Goal: Task Accomplishment & Management: Complete application form

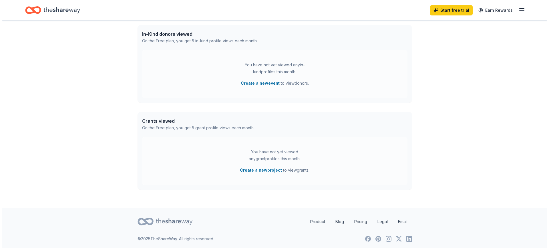
scroll to position [146, 0]
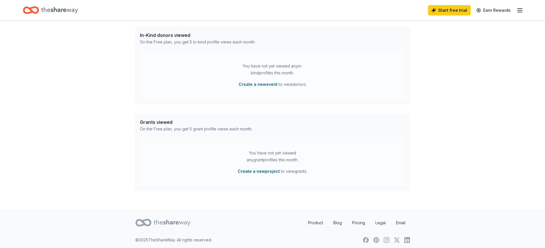
click at [258, 172] on button "Create a new project" at bounding box center [259, 171] width 42 height 7
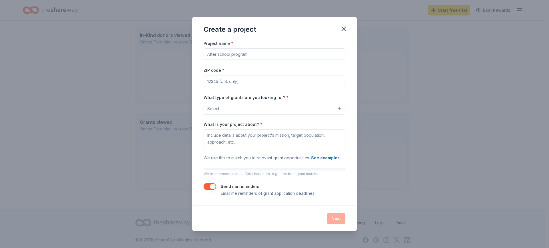
click at [223, 56] on input "Project name *" at bounding box center [275, 53] width 142 height 11
type input "CCF DC Evening of Hope [DATE]"
click at [215, 81] on input "ZIP code *" at bounding box center [275, 81] width 142 height 11
click at [286, 79] on input "ZIP code *" at bounding box center [275, 81] width 142 height 11
type input "20852"
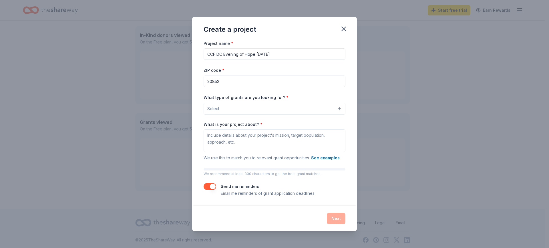
click at [246, 108] on button "Select" at bounding box center [275, 109] width 142 height 12
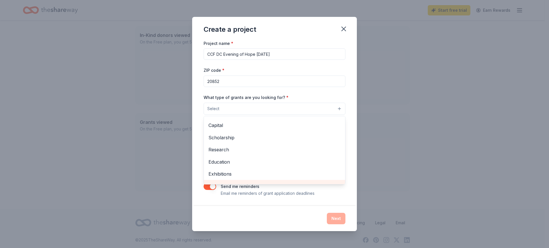
scroll to position [0, 0]
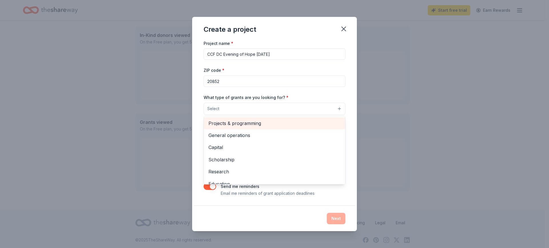
click at [264, 126] on span "Projects & programming" at bounding box center [275, 123] width 132 height 7
click at [248, 125] on span "General operations" at bounding box center [275, 123] width 132 height 7
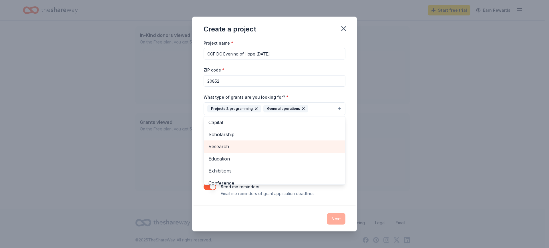
click at [252, 142] on div "Research" at bounding box center [274, 146] width 141 height 12
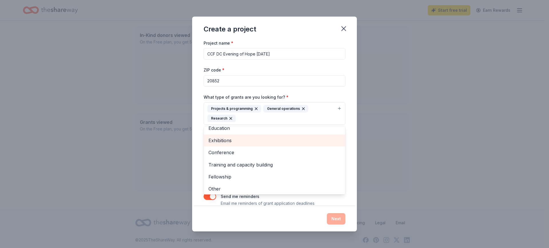
scroll to position [31, 0]
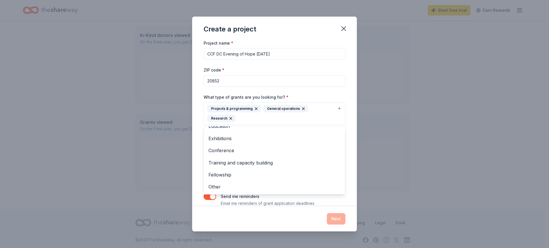
click at [347, 180] on div "Project name * CCF DC Evening of Hope [DATE] ZIP code * 20852 What type of gran…" at bounding box center [274, 122] width 165 height 167
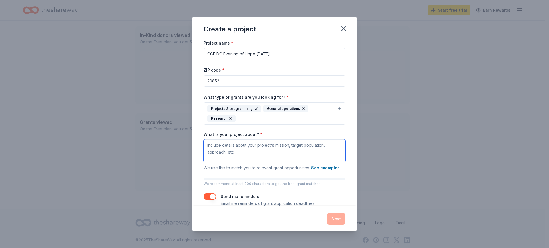
click at [240, 150] on textarea "What is your project about? *" at bounding box center [275, 150] width 142 height 23
type textarea "A"
click at [341, 28] on icon "button" at bounding box center [344, 29] width 8 height 8
click at [233, 25] on div "Create a project" at bounding box center [230, 29] width 53 height 9
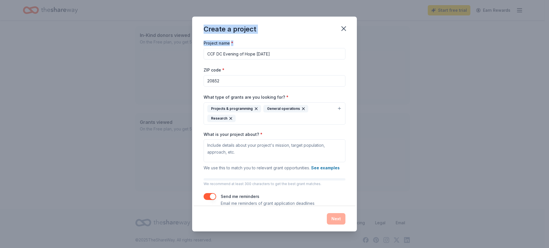
drag, startPoint x: 243, startPoint y: 23, endPoint x: 356, endPoint y: 58, distance: 118.4
click at [355, 58] on div "Create a project Project name * CCF DC Evening of Hope [DATE] ZIP code * 20852 …" at bounding box center [274, 124] width 165 height 215
click at [307, 56] on input "CCF DC Evening of Hope [DATE]" at bounding box center [275, 53] width 142 height 11
click at [343, 26] on icon "button" at bounding box center [344, 29] width 8 height 8
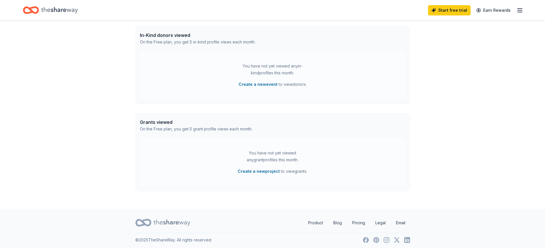
click at [196, 105] on div "👋 Hi Alyssa In-Kind Create new event You don't have an active event. Create a n…" at bounding box center [272, 42] width 293 height 334
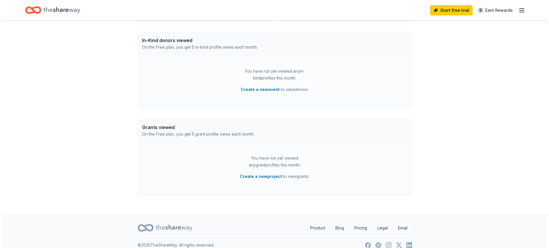
scroll to position [135, 0]
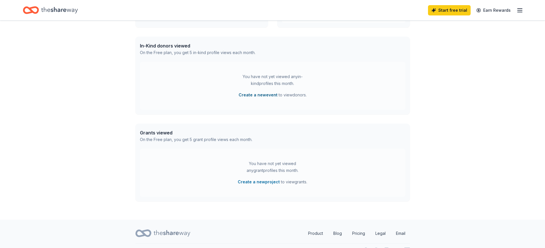
click at [256, 93] on button "Create a new event" at bounding box center [258, 95] width 39 height 7
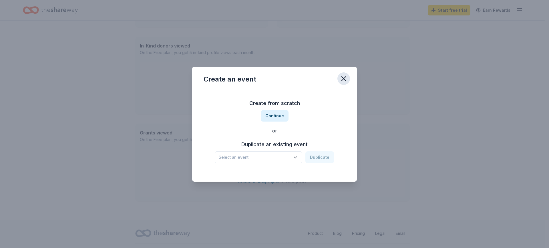
click at [344, 78] on icon "button" at bounding box center [344, 79] width 8 height 8
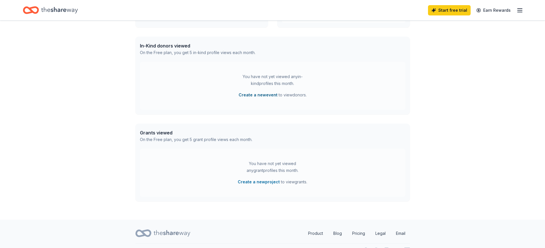
click at [253, 94] on button "Create a new event" at bounding box center [258, 95] width 39 height 7
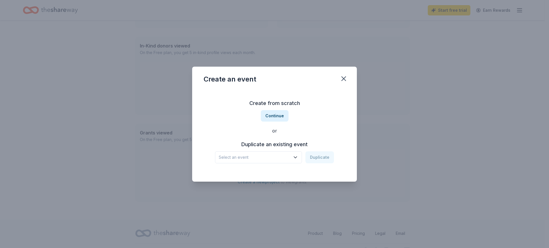
click at [261, 160] on span "Select an event" at bounding box center [255, 157] width 72 height 7
click at [277, 109] on div "Create from scratch Continue or Duplicate an existing event Select an event Dup…" at bounding box center [275, 131] width 142 height 83
click at [276, 114] on button "Continue" at bounding box center [275, 115] width 28 height 11
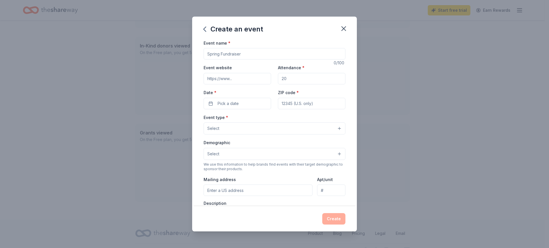
click at [228, 54] on input "Event name *" at bounding box center [275, 53] width 142 height 11
click at [219, 54] on input "[MEDICAL_DATA] and [MEDICAL_DATA] Foundation Evening of Hope 2025" at bounding box center [275, 53] width 142 height 11
click at [265, 54] on input "[PERSON_NAME]'s and [MEDICAL_DATA] Foundation Evening of Hope 2025" at bounding box center [275, 53] width 142 height 11
click at [330, 56] on input "[PERSON_NAME]'s and [MEDICAL_DATA] Foundation [US_STATE] DC Evening of Hope 2025" at bounding box center [275, 53] width 142 height 11
type input "[PERSON_NAME]'s and [MEDICAL_DATA] Foundation [US_STATE] DC Evening of Hope 2025"
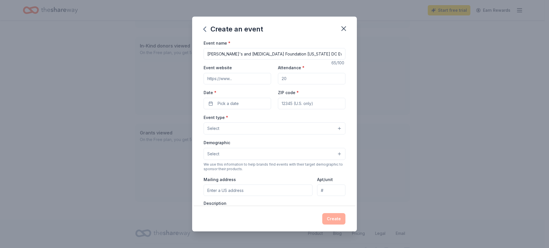
click at [225, 82] on input "Event website" at bounding box center [238, 78] width 68 height 11
click at [297, 76] on input "Attendance *" at bounding box center [312, 78] width 68 height 11
type input "2000"
click at [255, 78] on input "Event website" at bounding box center [238, 78] width 68 height 11
paste input "[URL][DOMAIN_NAME][DATE]"
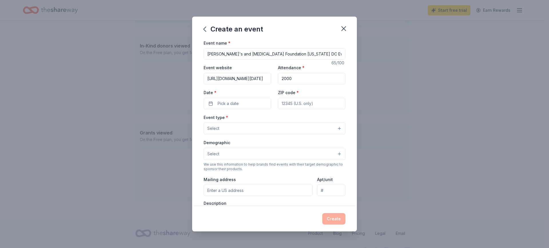
scroll to position [0, 100]
type input "[URL][DOMAIN_NAME][DATE]"
click at [220, 104] on span "Pick a date" at bounding box center [228, 103] width 21 height 7
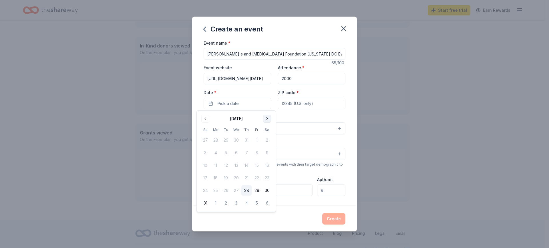
click at [269, 119] on button "Go to next month" at bounding box center [267, 119] width 8 height 8
click at [268, 165] on button "15" at bounding box center [267, 165] width 10 height 10
click at [330, 115] on div "Event type * Select" at bounding box center [275, 124] width 142 height 21
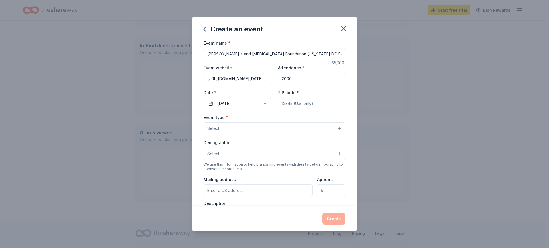
click at [302, 102] on input "ZIP code *" at bounding box center [312, 103] width 68 height 11
type input "20852"
type input "[STREET_ADDRESS]"
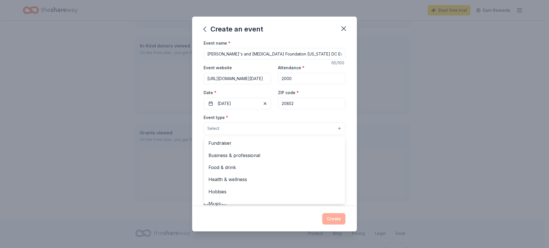
click at [260, 128] on button "Select" at bounding box center [275, 128] width 142 height 12
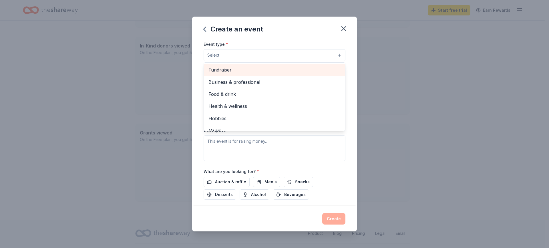
click at [236, 69] on span "Fundraiser" at bounding box center [275, 69] width 132 height 7
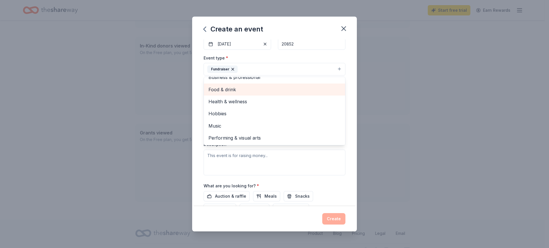
scroll to position [59, 0]
click at [251, 89] on span "Food & drink" at bounding box center [275, 89] width 132 height 7
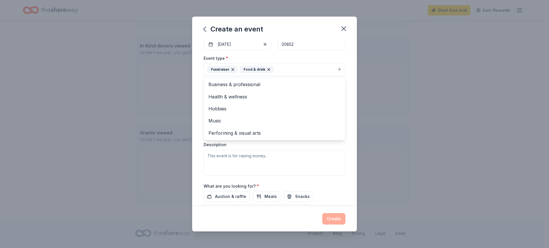
click at [195, 89] on div "Event name * [PERSON_NAME]'s and [MEDICAL_DATA] Foundation [US_STATE][GEOGRAPHI…" at bounding box center [274, 122] width 165 height 167
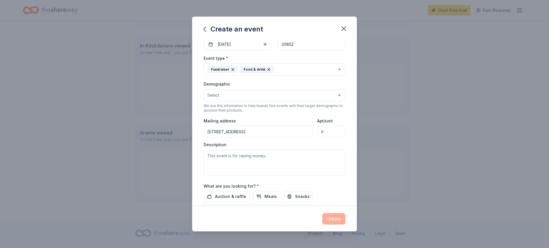
click at [263, 94] on button "Select" at bounding box center [275, 95] width 142 height 12
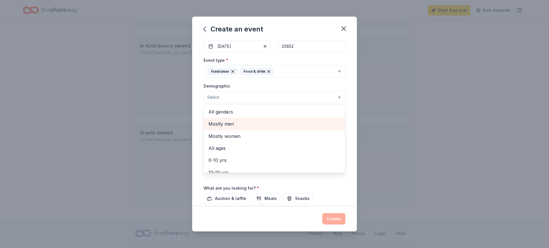
scroll to position [57, 0]
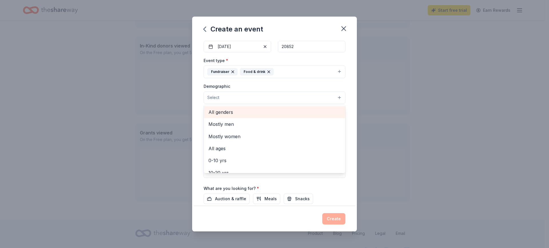
click at [257, 112] on span "All genders" at bounding box center [275, 111] width 132 height 7
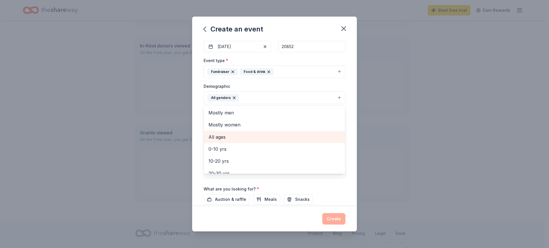
click at [248, 138] on span "All ages" at bounding box center [275, 136] width 132 height 7
click at [194, 118] on div "Event name * [PERSON_NAME]'s and [MEDICAL_DATA] Foundation [US_STATE][GEOGRAPHI…" at bounding box center [274, 122] width 165 height 167
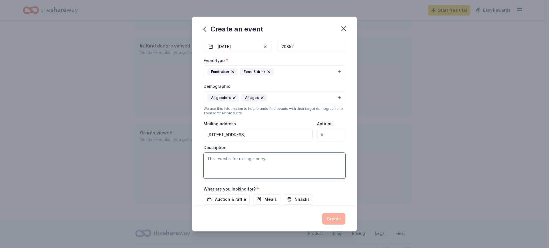
click at [228, 166] on textarea at bounding box center [275, 166] width 142 height 26
click at [195, 163] on div "Event name * [PERSON_NAME]'s and [MEDICAL_DATA] Foundation [US_STATE][GEOGRAPHI…" at bounding box center [274, 122] width 165 height 167
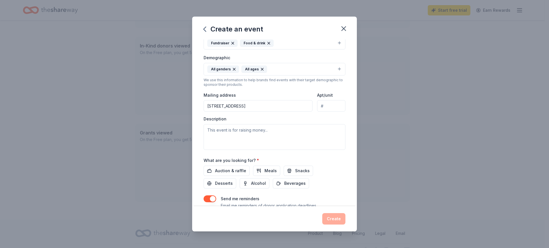
scroll to position [108, 0]
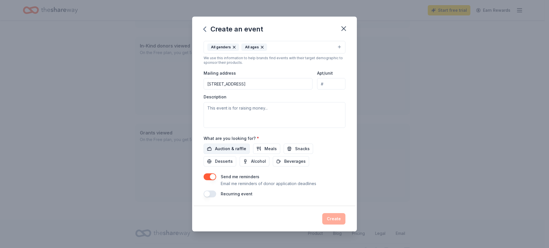
click at [215, 152] on span "Auction & raffle" at bounding box center [230, 148] width 31 height 7
click at [265, 148] on span "Meals" at bounding box center [271, 148] width 12 height 7
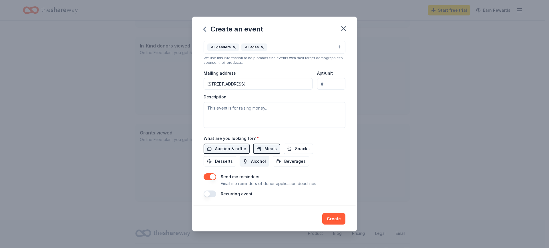
click at [261, 163] on span "Alcohol" at bounding box center [258, 161] width 15 height 7
click at [255, 159] on span "Alcohol" at bounding box center [258, 161] width 15 height 7
click at [254, 147] on button "Meals" at bounding box center [266, 149] width 27 height 10
click at [212, 193] on button "button" at bounding box center [210, 194] width 13 height 7
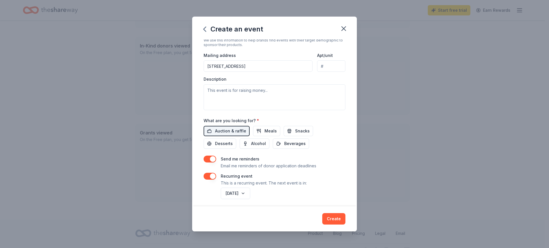
scroll to position [128, 0]
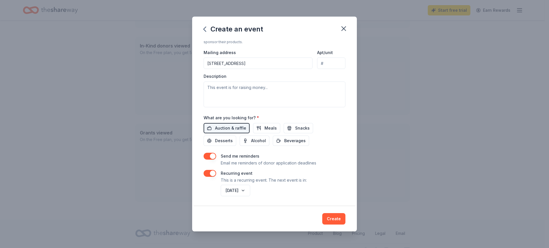
click at [340, 182] on div "Recurring event This is a recurring event. The next event is in:" at bounding box center [275, 177] width 142 height 14
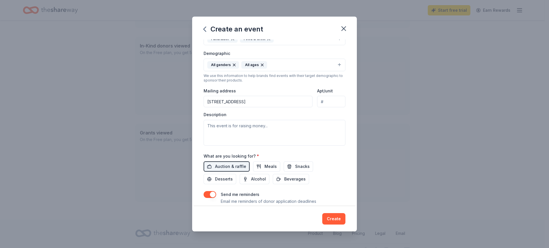
scroll to position [97, 0]
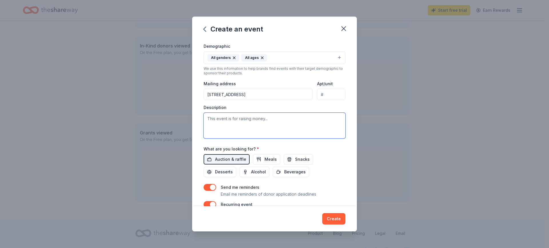
click at [236, 130] on textarea at bounding box center [275, 126] width 142 height 26
paste textarea "We are excited to invite you to an Evening of Hope presented by Sentrillion whe…"
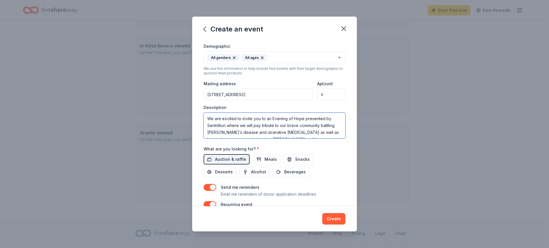
scroll to position [31, 0]
click at [330, 128] on textarea "We are excited to invite you to an Evening of Hope presented by Sentrillion whe…" at bounding box center [275, 126] width 142 height 26
paste textarea "Why Support An Evening of Hope? This event is much more than just a great time.…"
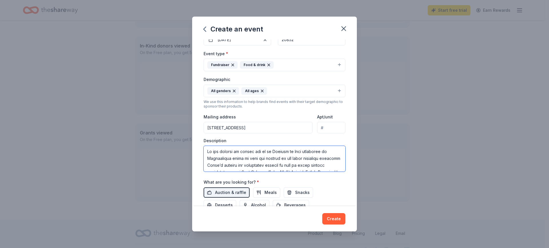
scroll to position [0, 0]
click at [262, 155] on textarea at bounding box center [275, 159] width 142 height 26
click at [272, 160] on textarea at bounding box center [275, 159] width 142 height 26
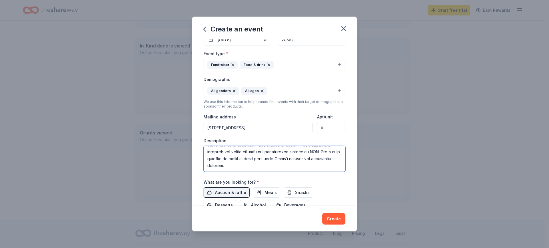
scroll to position [124, 0]
click at [277, 165] on textarea at bounding box center [275, 159] width 142 height 26
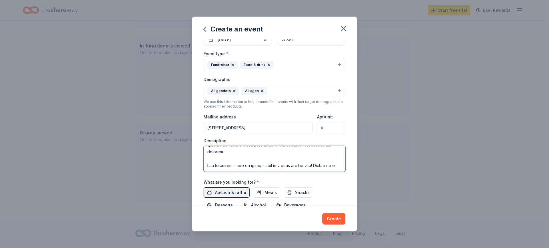
scroll to position [134, 0]
type textarea "Lo ips dolorsi am consec adi el se Doeiusm te Inci utlaboree do Magnaaliqua eni…"
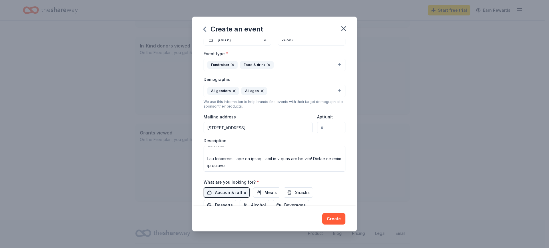
click at [321, 183] on div "What are you looking for? * Auction & raffle Meals Snacks Desserts Alcohol Beve…" at bounding box center [275, 195] width 142 height 32
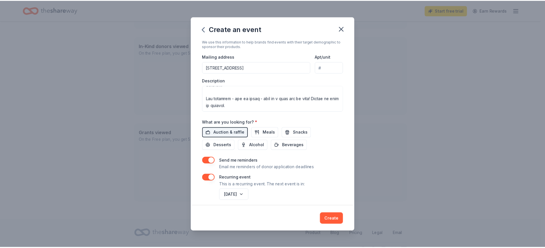
scroll to position [128, 0]
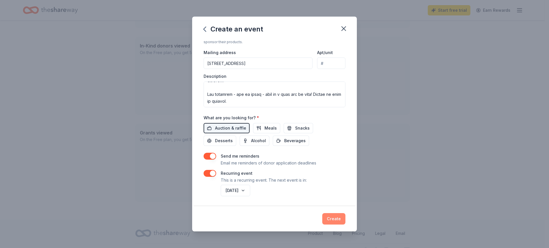
click at [336, 216] on button "Create" at bounding box center [333, 218] width 23 height 11
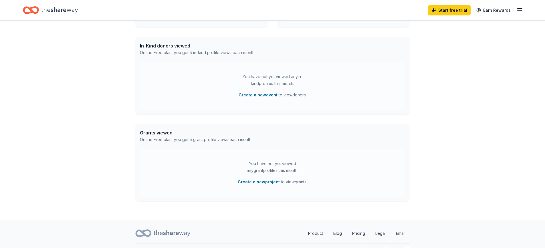
scroll to position [91, 0]
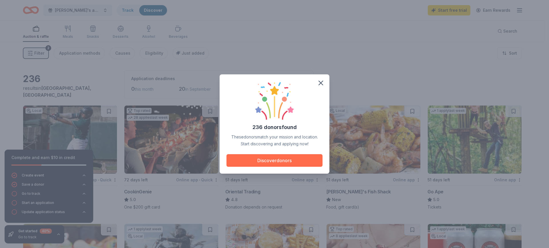
click at [302, 162] on button "Discover donors" at bounding box center [275, 160] width 96 height 13
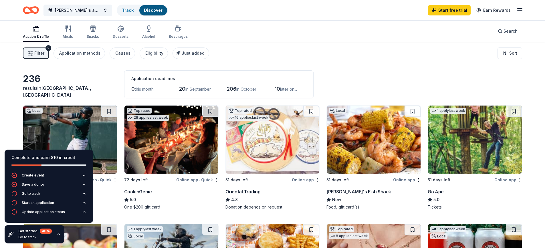
click at [39, 51] on span "Filter" at bounding box center [39, 53] width 10 height 7
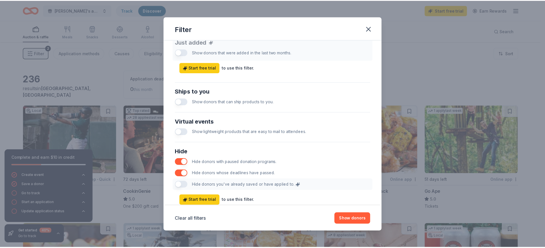
scroll to position [249, 0]
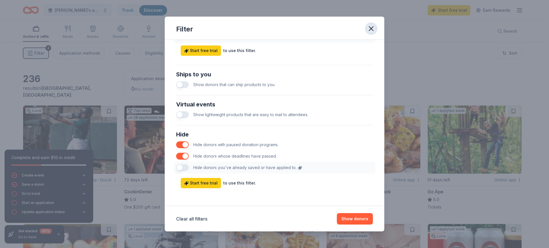
click at [371, 32] on icon "button" at bounding box center [371, 29] width 8 height 8
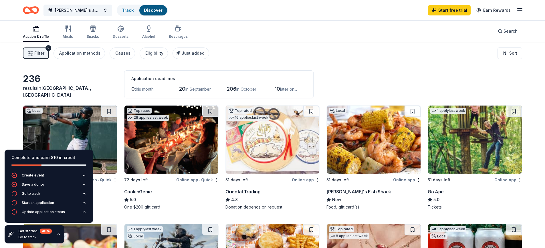
click at [59, 234] on icon "button" at bounding box center [59, 234] width 2 height 1
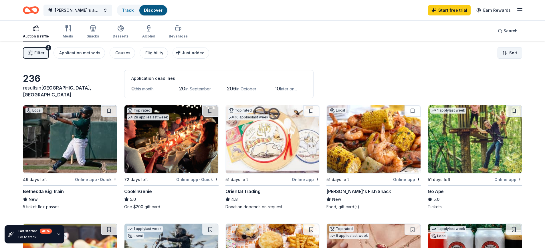
scroll to position [0, 0]
click at [517, 52] on html "[PERSON_NAME]'s and [MEDICAL_DATA] Foundation [US_STATE] DC Evening of Hope 202…" at bounding box center [272, 124] width 545 height 248
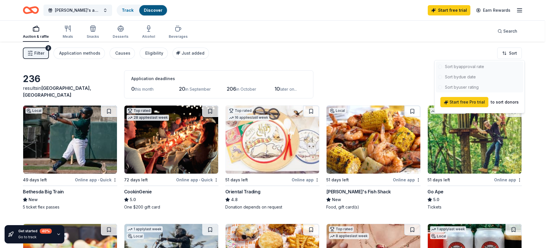
click at [515, 32] on html "[PERSON_NAME]'s and [MEDICAL_DATA] Foundation [US_STATE] DC Evening of Hope 202…" at bounding box center [274, 124] width 549 height 248
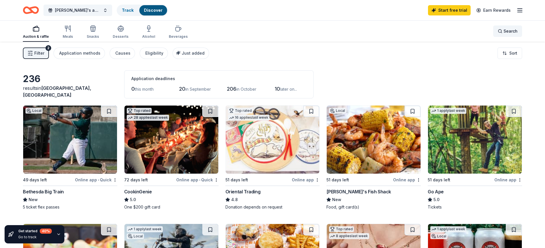
click at [512, 31] on span "Search" at bounding box center [511, 31] width 14 height 7
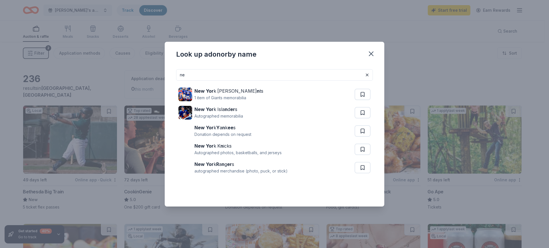
type input "n"
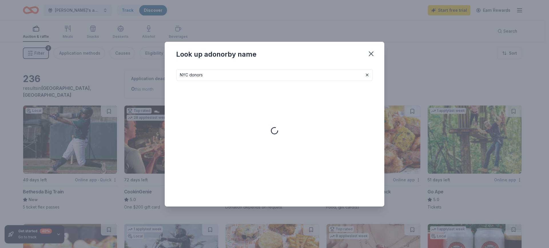
type input "NYC donors"
click at [366, 73] on button at bounding box center [367, 75] width 7 height 7
click at [372, 55] on icon "button" at bounding box center [371, 54] width 8 height 8
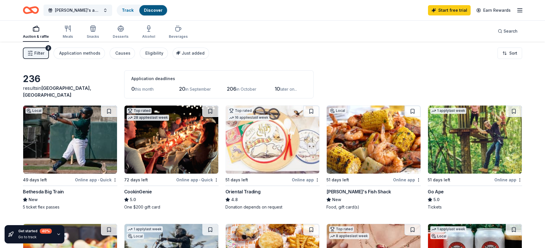
click at [390, 63] on div "Filter 2 Application methods Causes Eligibility Just added Sort" at bounding box center [272, 53] width 545 height 23
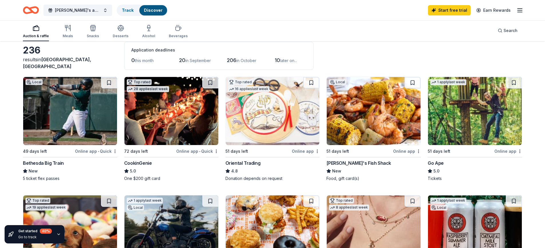
scroll to position [38, 0]
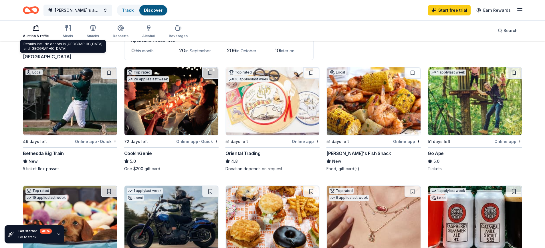
click at [74, 58] on span "[GEOGRAPHIC_DATA], [GEOGRAPHIC_DATA]" at bounding box center [57, 53] width 68 height 13
click at [73, 56] on span "[GEOGRAPHIC_DATA], [GEOGRAPHIC_DATA]" at bounding box center [57, 53] width 68 height 13
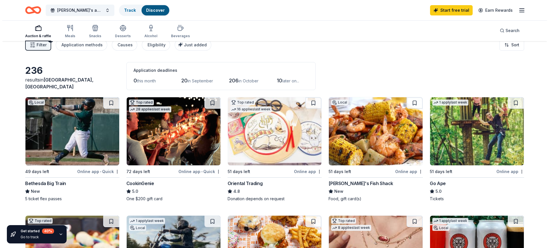
scroll to position [0, 0]
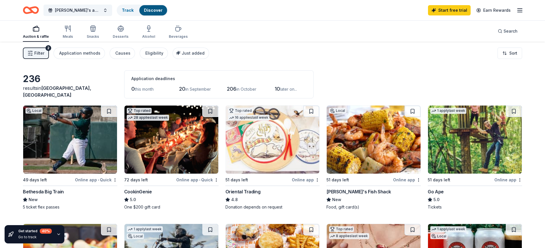
click at [38, 77] on div "236 results in [GEOGRAPHIC_DATA], [GEOGRAPHIC_DATA] Application deadlines 0 thi…" at bounding box center [272, 84] width 499 height 28
click at [37, 54] on span "Filter" at bounding box center [39, 53] width 10 height 7
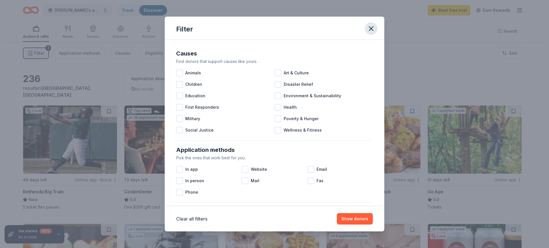
click at [365, 28] on button "button" at bounding box center [371, 28] width 13 height 13
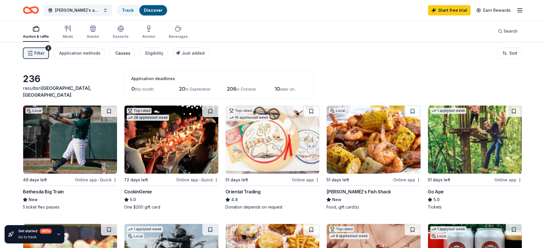
click at [120, 53] on div "Causes" at bounding box center [122, 53] width 15 height 7
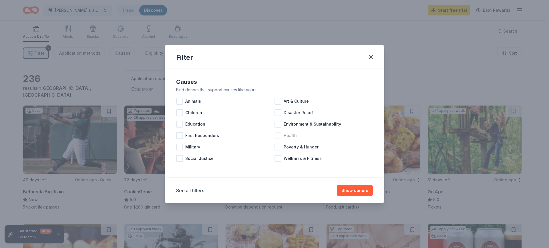
click at [280, 134] on div at bounding box center [278, 135] width 7 height 7
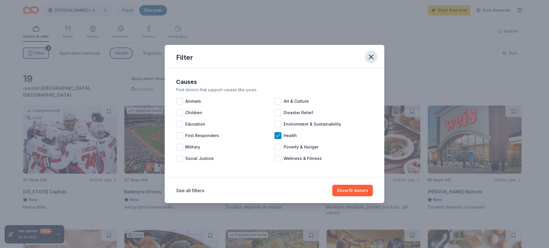
click at [374, 56] on icon "button" at bounding box center [371, 57] width 8 height 8
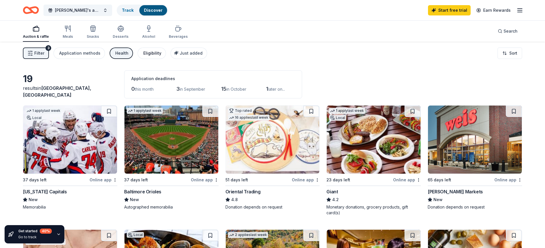
click at [149, 54] on div "Eligibility" at bounding box center [152, 53] width 18 height 7
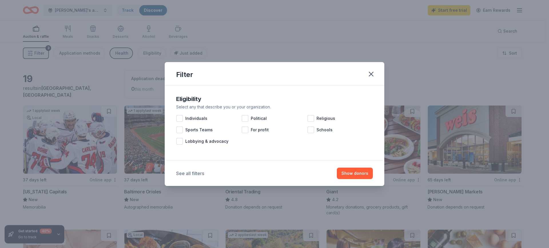
click at [195, 175] on button "See all filters" at bounding box center [190, 173] width 28 height 7
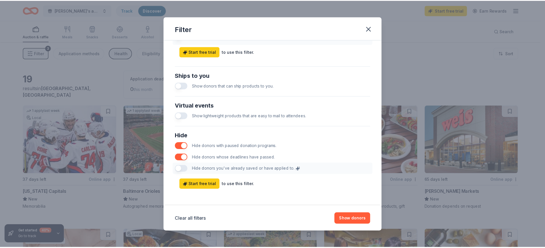
scroll to position [242, 0]
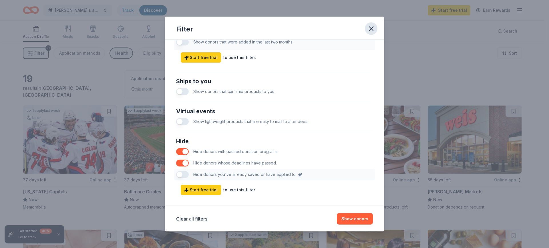
click at [368, 28] on icon "button" at bounding box center [371, 29] width 8 height 8
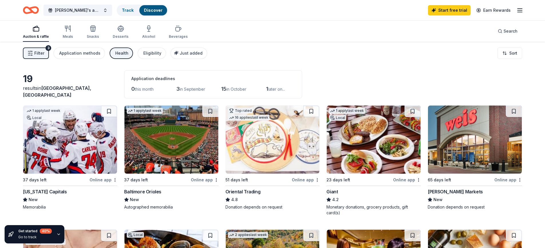
click at [367, 52] on div "Filter 3 Application methods Health Eligibility Just added Sort" at bounding box center [272, 53] width 545 height 23
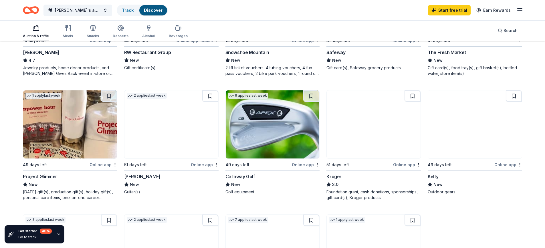
scroll to position [273, 0]
